Goal: Transaction & Acquisition: Purchase product/service

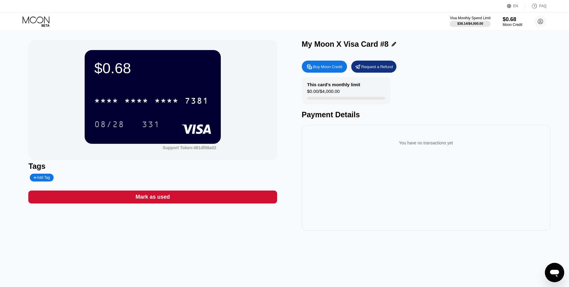
click at [335, 65] on div "Buy Moon Credit" at bounding box center [327, 66] width 29 height 5
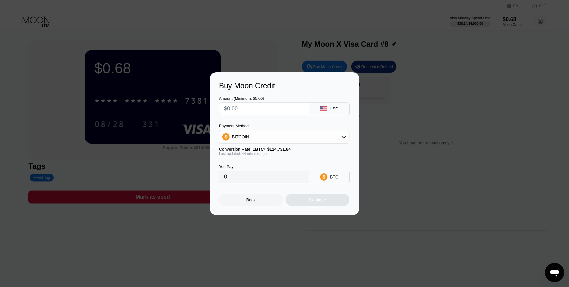
click at [286, 140] on div "BITCOIN" at bounding box center [284, 137] width 130 height 12
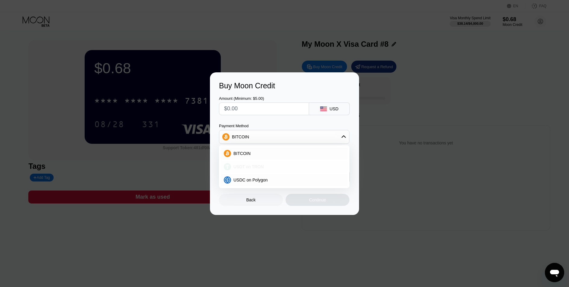
click at [271, 168] on div "USDT on TRON" at bounding box center [288, 166] width 114 height 5
type input "0.00"
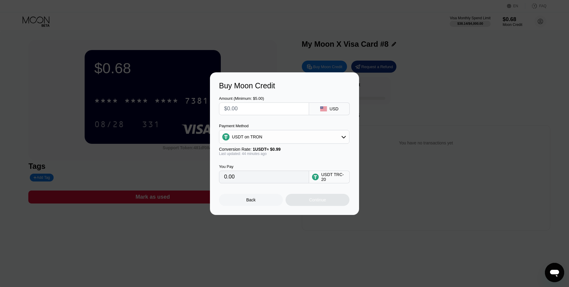
click at [273, 106] on input "text" at bounding box center [264, 109] width 80 height 12
drag, startPoint x: 274, startPoint y: 108, endPoint x: 267, endPoint y: 110, distance: 6.5
click at [272, 109] on input "text" at bounding box center [264, 109] width 80 height 12
type input "$1"
type input "1.01"
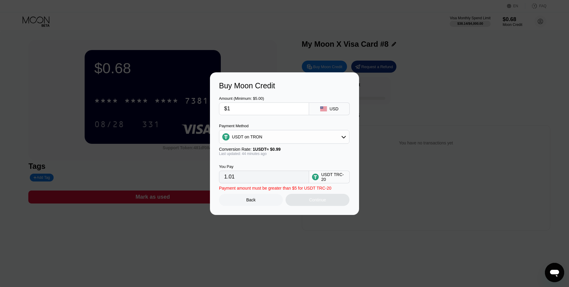
type input "$10"
type input "10.10"
type input "$1"
type input "1.01"
type input "$11"
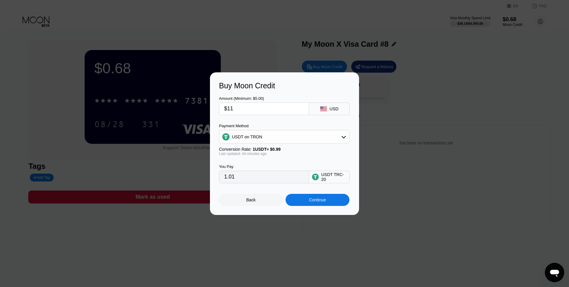
type input "11.11"
type input "$11.6"
type input "11.72"
type input "$11.65"
type input "11.77"
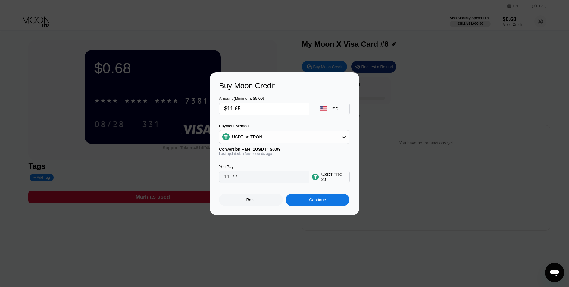
click at [263, 108] on input "$11.65" at bounding box center [264, 109] width 80 height 12
click at [277, 108] on input "$11.65" at bounding box center [264, 109] width 80 height 12
type input "$11.65"
click at [251, 200] on div "Back" at bounding box center [250, 199] width 9 height 5
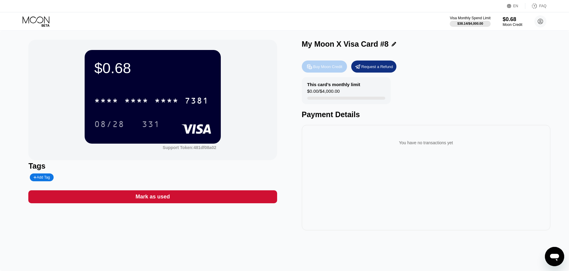
click at [327, 68] on div "Buy Moon Credit" at bounding box center [327, 66] width 29 height 5
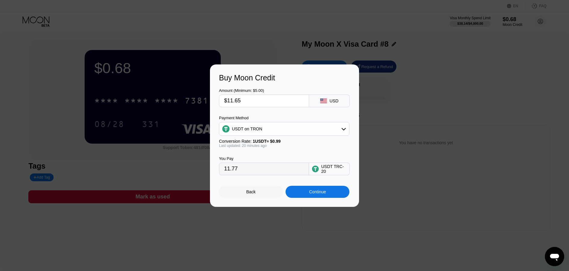
drag, startPoint x: 246, startPoint y: 172, endPoint x: 217, endPoint y: 174, distance: 29.0
click at [217, 174] on div "Buy Moon Credit Amount (Minimum: $5.00) $11.65 USD Payment Method USDT on TRON …" at bounding box center [284, 135] width 149 height 143
drag, startPoint x: 249, startPoint y: 103, endPoint x: 215, endPoint y: 101, distance: 33.8
click at [215, 101] on div "Buy Moon Credit Amount (Minimum: $5.00) $11.65 USD Payment Method USDT on TRON …" at bounding box center [284, 135] width 149 height 143
click at [328, 193] on div "Continue" at bounding box center [318, 192] width 64 height 12
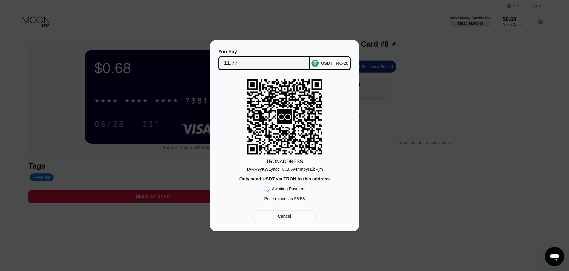
click at [303, 172] on div "TRON ADDRESS TARR9yKWLynqcT8...u6v4r4npyH1bPjm Only send USDT via TRON to this …" at bounding box center [284, 141] width 131 height 125
click at [304, 170] on div "TARR9yKWLynqcT8...u6v4r4npyH1bPjm" at bounding box center [284, 169] width 77 height 5
click at [231, 118] on div "TRON ADDRESS TARR9yKWLynqcT8...u6v4r4npyH1bPjm Only send USDT via TRON to this …" at bounding box center [284, 141] width 131 height 125
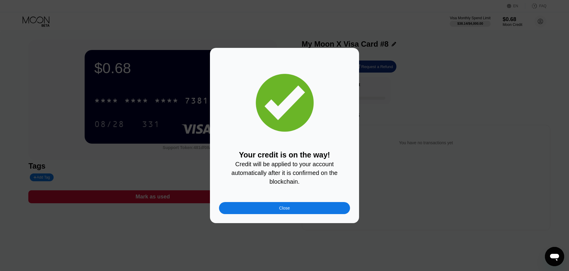
click at [279, 209] on div "Close" at bounding box center [284, 208] width 11 height 5
